Goal: Task Accomplishment & Management: Use online tool/utility

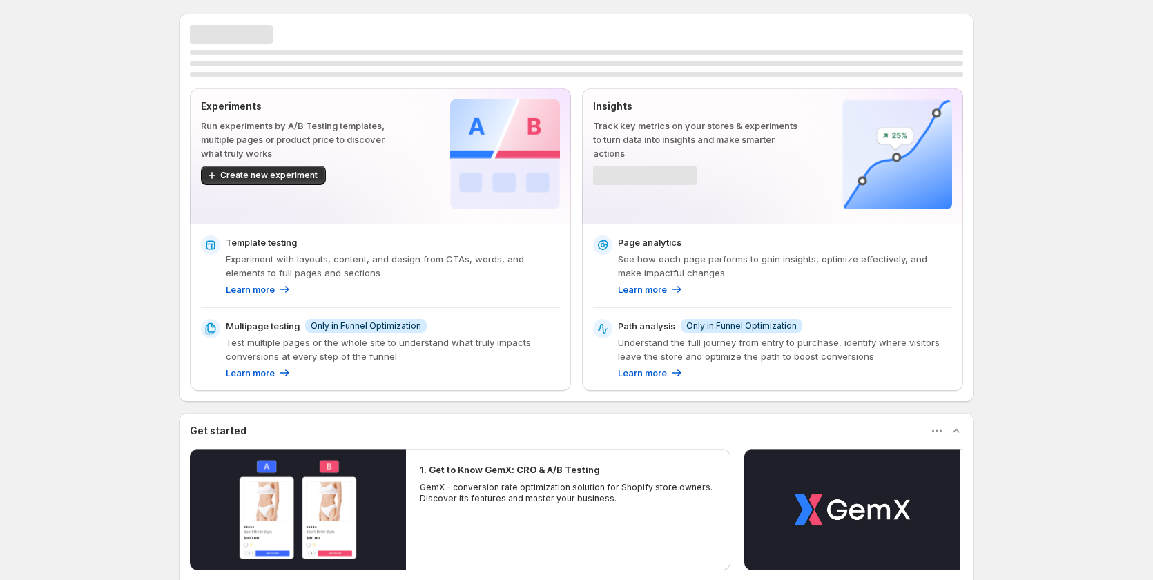
scroll to position [206, 0]
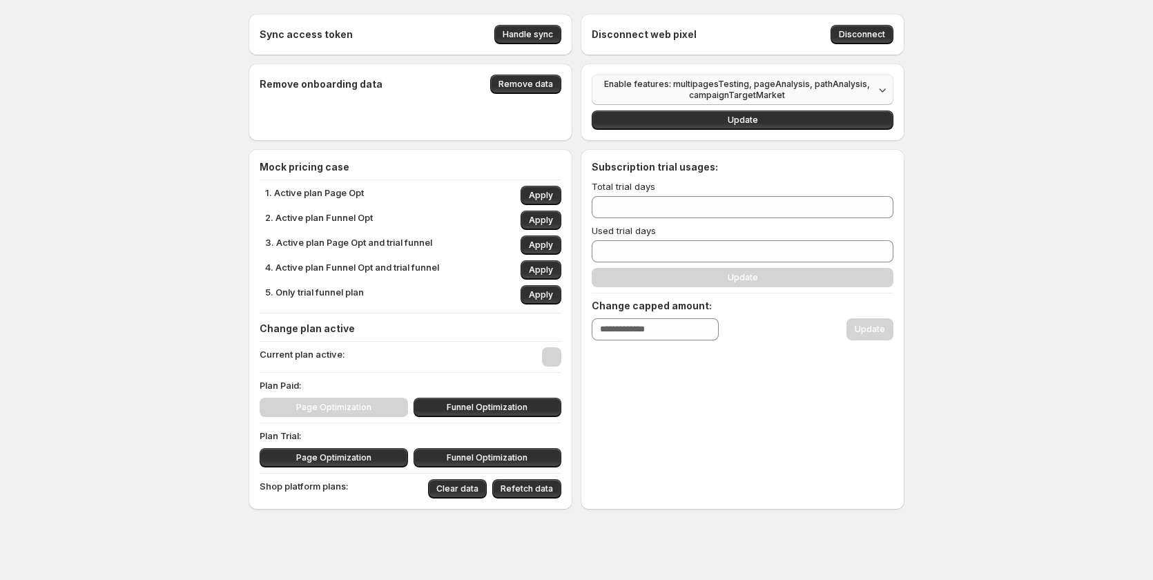
click at [774, 85] on span "Enable features: multipagesTesting, pageAnalysis, pathAnalysis, campaignTargetM…" at bounding box center [737, 90] width 274 height 22
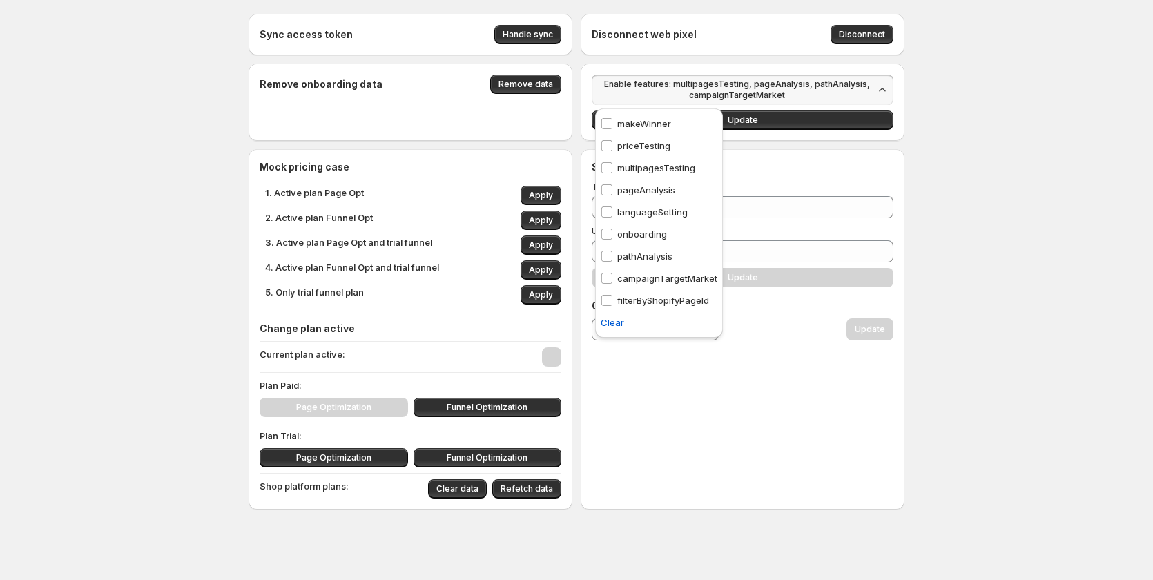
click at [996, 378] on div "Sync access token Handle sync Disconnect web pixel Disconnect Remove onboarding…" at bounding box center [576, 292] width 1153 height 584
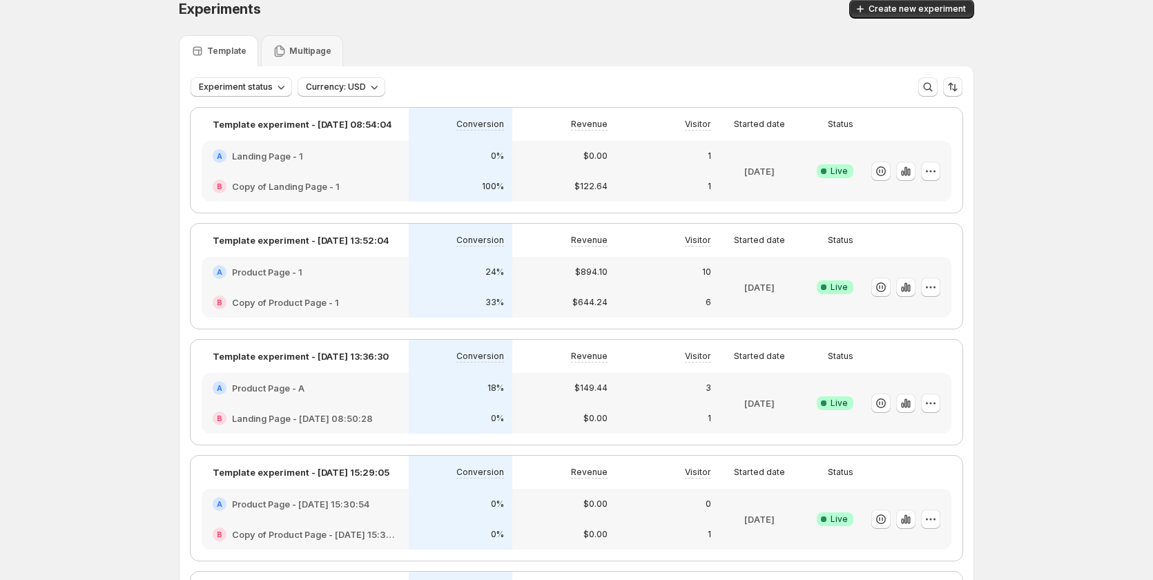
scroll to position [414, 0]
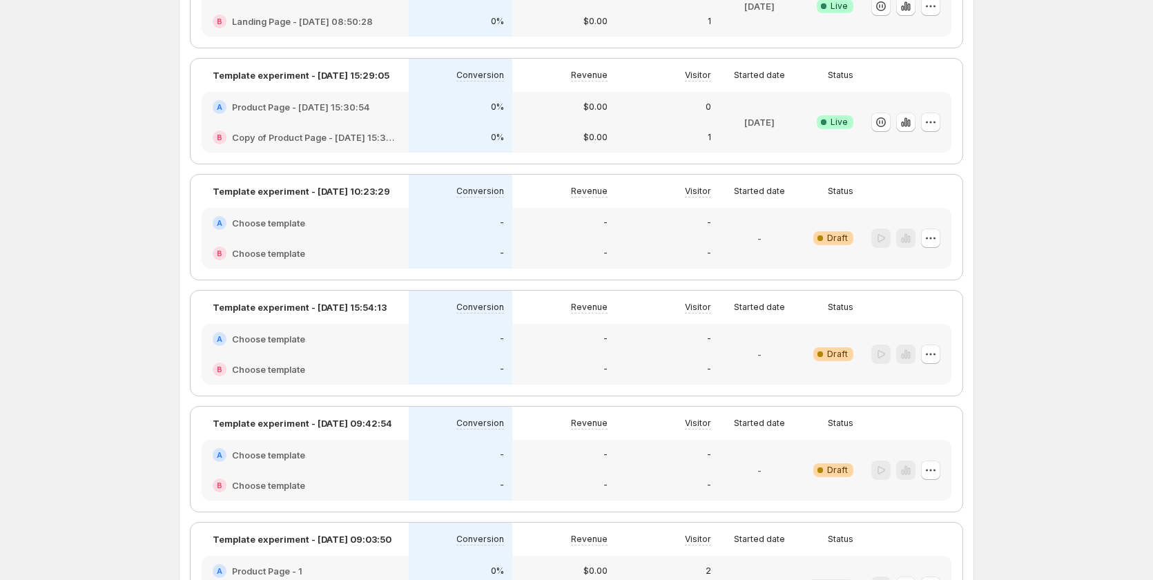
click at [441, 244] on div "-" at bounding box center [461, 253] width 104 height 30
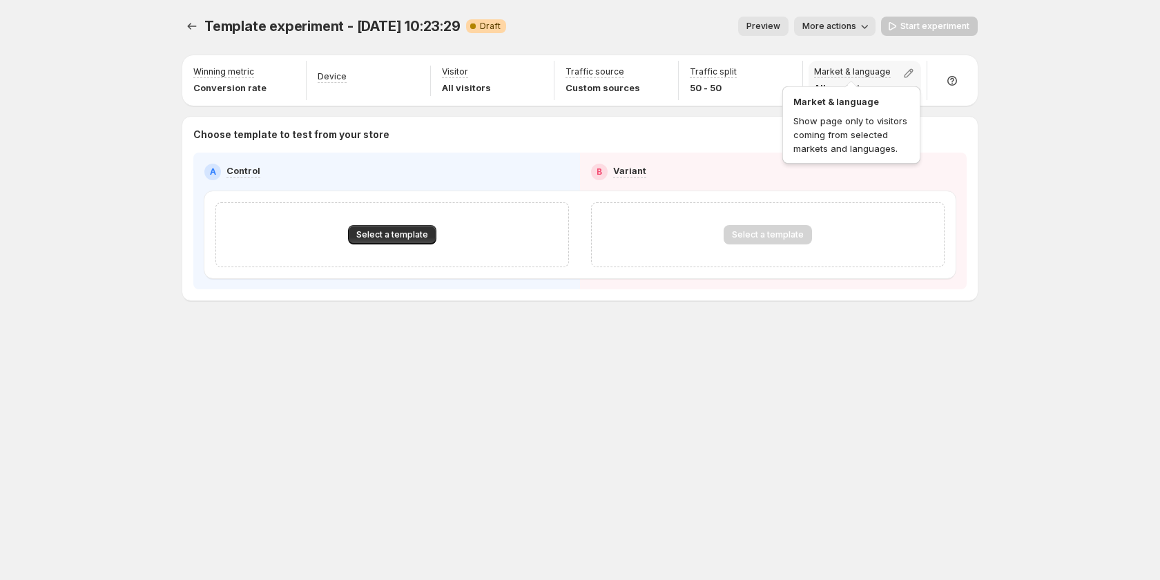
click at [858, 74] on p "Market & language" at bounding box center [852, 71] width 77 height 11
click at [906, 75] on icon "button" at bounding box center [909, 73] width 14 height 14
click at [661, 410] on div "Template experiment - Aug 12, 10:23:29. This page is ready Template experiment …" at bounding box center [580, 290] width 829 height 580
